Goal: Transaction & Acquisition: Download file/media

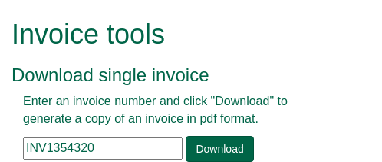
scroll to position [77, 0]
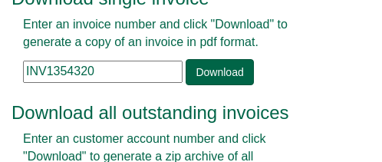
drag, startPoint x: 114, startPoint y: 67, endPoint x: 9, endPoint y: 74, distance: 105.3
click at [9, 74] on div "Invoice tools Download single invoice Enter an invoice number and click "Downlo…" at bounding box center [191, 112] width 382 height 378
paste input "7465"
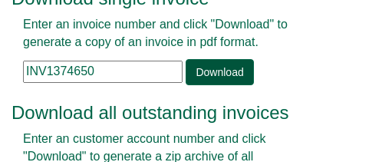
type input "INV1374650"
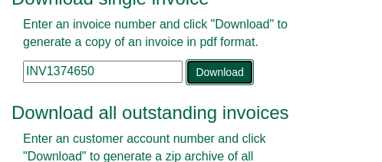
click at [224, 71] on link "Download" at bounding box center [218, 72] width 67 height 26
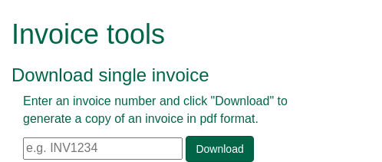
click at [162, 142] on input "text" at bounding box center [102, 148] width 159 height 22
click at [136, 139] on input "text" at bounding box center [102, 148] width 159 height 22
click at [104, 148] on input "text" at bounding box center [102, 148] width 159 height 22
drag, startPoint x: 101, startPoint y: 137, endPoint x: 44, endPoint y: 143, distance: 57.0
click at [44, 143] on input "text" at bounding box center [102, 148] width 159 height 22
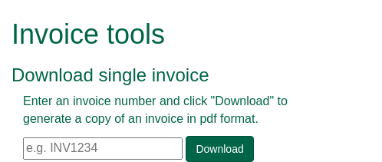
paste input "INV1374650"
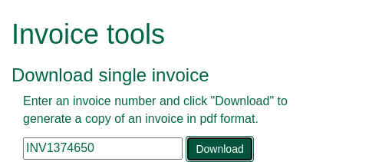
click at [210, 143] on link "Download" at bounding box center [218, 149] width 67 height 26
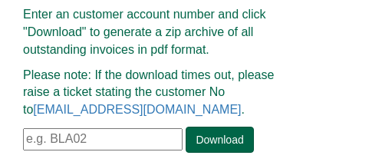
scroll to position [216, 0]
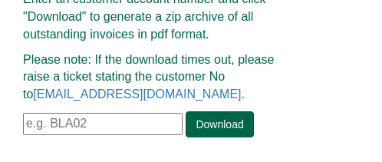
drag, startPoint x: 109, startPoint y: 147, endPoint x: -56, endPoint y: 149, distance: 164.8
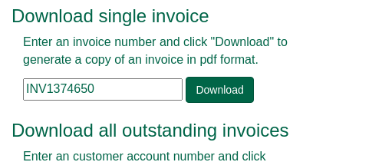
scroll to position [77, 0]
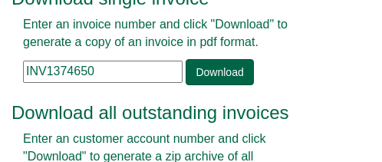
paste input "68804"
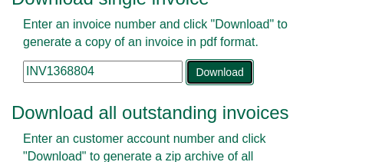
click at [196, 70] on link "Download" at bounding box center [218, 72] width 67 height 26
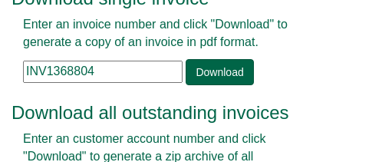
drag, startPoint x: 95, startPoint y: 70, endPoint x: -36, endPoint y: 62, distance: 131.3
click at [0, 62] on html "Invoice tools Download single invoice Enter an invoice number and click "Downlo…" at bounding box center [191, 112] width 382 height 378
paste input "9393"
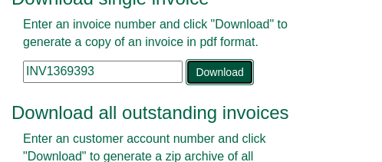
click at [207, 74] on link "Download" at bounding box center [218, 72] width 67 height 26
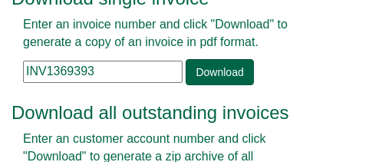
click at [160, 69] on input "INV1369393" at bounding box center [102, 72] width 159 height 22
drag, startPoint x: 115, startPoint y: 69, endPoint x: -66, endPoint y: 59, distance: 181.2
click at [0, 59] on html "Invoice tools Download single invoice Enter an invoice number and click "Downlo…" at bounding box center [191, 112] width 382 height 378
paste input "8140"
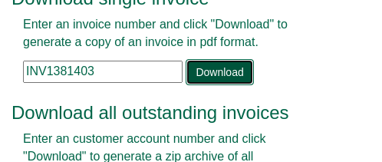
click at [226, 67] on link "Download" at bounding box center [218, 72] width 67 height 26
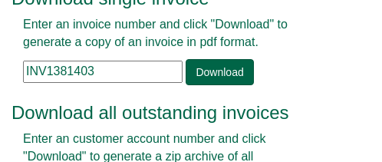
drag, startPoint x: 100, startPoint y: 75, endPoint x: -55, endPoint y: 75, distance: 154.8
click at [0, 75] on html "Invoice tools Download single invoice Enter an invoice number and click "Downlo…" at bounding box center [191, 112] width 382 height 378
paste input "61334"
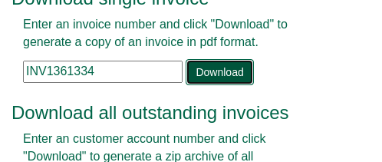
click at [239, 71] on link "Download" at bounding box center [218, 72] width 67 height 26
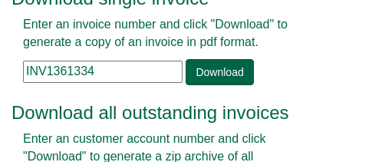
drag, startPoint x: 97, startPoint y: 73, endPoint x: -95, endPoint y: 68, distance: 191.7
click at [0, 68] on html "Invoice tools Download single invoice Enter an invoice number and click "Downlo…" at bounding box center [191, 112] width 382 height 378
paste input "0985743"
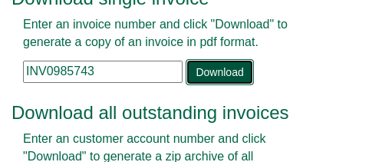
click at [230, 66] on link "Download" at bounding box center [218, 72] width 67 height 26
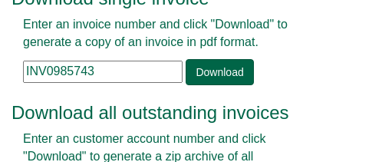
drag, startPoint x: 100, startPoint y: 67, endPoint x: -33, endPoint y: 86, distance: 133.9
click at [0, 86] on html "Invoice tools Download single invoice Enter an invoice number and click "Downlo…" at bounding box center [191, 112] width 382 height 378
paste input "1376415"
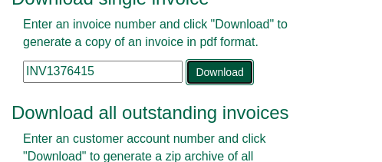
click at [192, 68] on link "Download" at bounding box center [218, 72] width 67 height 26
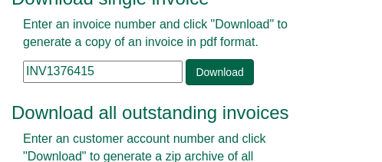
click at [116, 70] on input "INV1376415" at bounding box center [102, 72] width 159 height 22
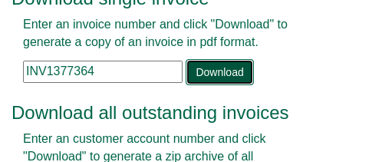
click at [211, 69] on link "Download" at bounding box center [218, 72] width 67 height 26
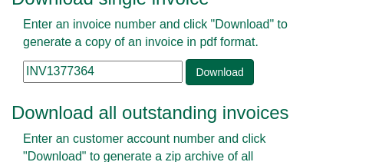
click at [120, 71] on input "INV1377364" at bounding box center [102, 72] width 159 height 22
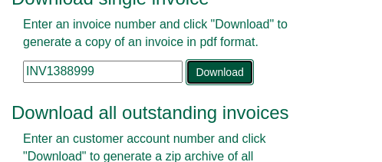
click at [205, 68] on link "Download" at bounding box center [218, 72] width 67 height 26
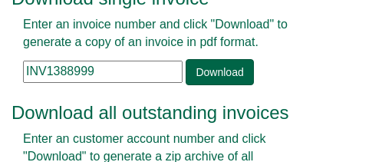
click at [107, 71] on input "INV1388999" at bounding box center [102, 72] width 159 height 22
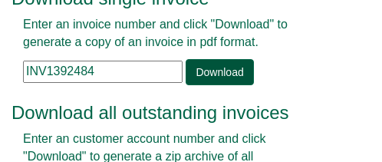
type input "INV1392484"
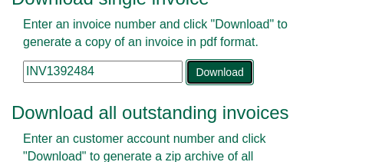
click at [208, 67] on link "Download" at bounding box center [218, 72] width 67 height 26
